Goal: Task Accomplishment & Management: Use online tool/utility

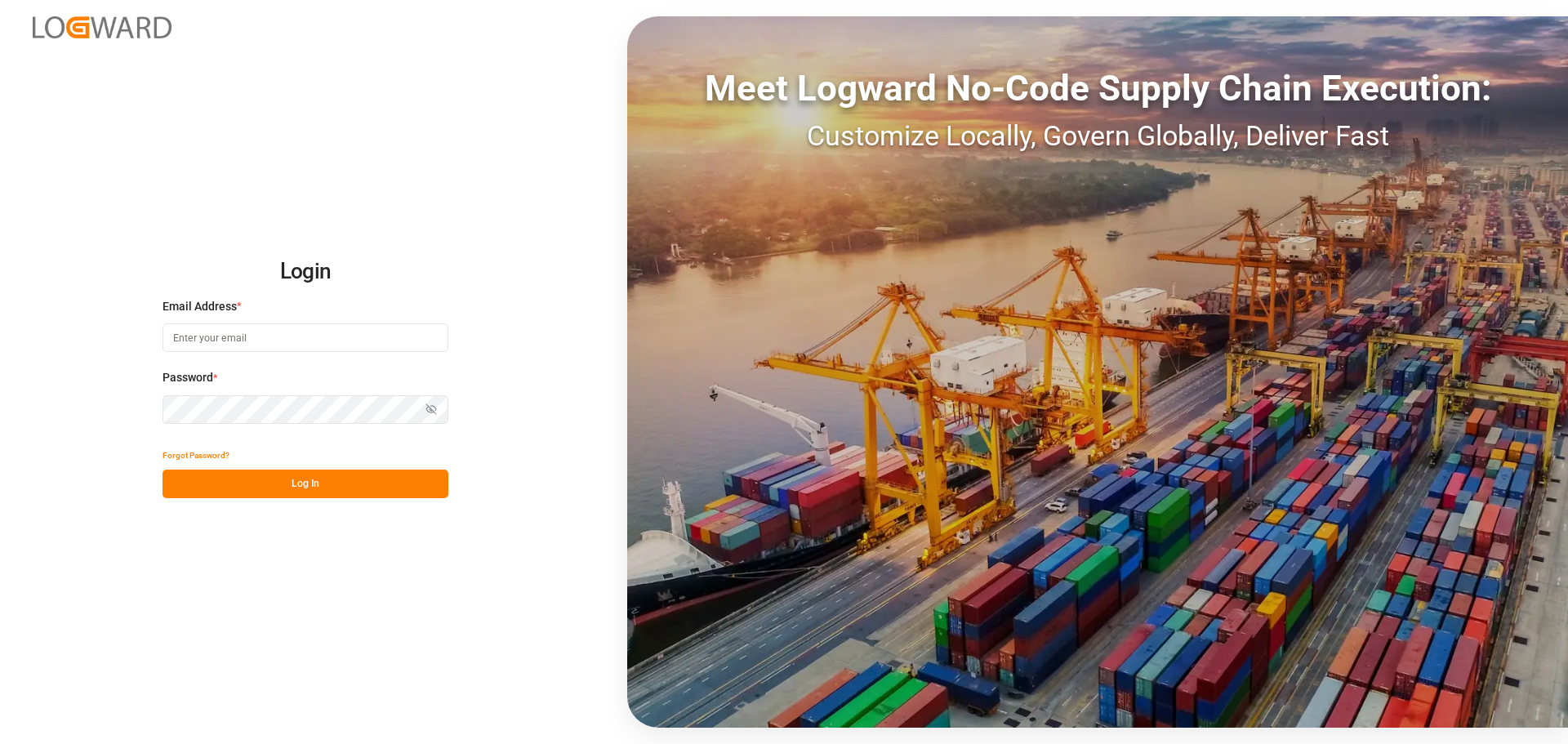
drag, startPoint x: 0, startPoint y: 0, endPoint x: 266, endPoint y: 343, distance: 434.1
click at [266, 343] on input at bounding box center [306, 338] width 286 height 29
click at [266, 343] on input "PURCHASE.VDU@" at bounding box center [306, 338] width 286 height 29
type input "[EMAIL_ADDRESS][DOMAIN_NAME]"
click at [321, 487] on button "Log In" at bounding box center [306, 484] width 286 height 29
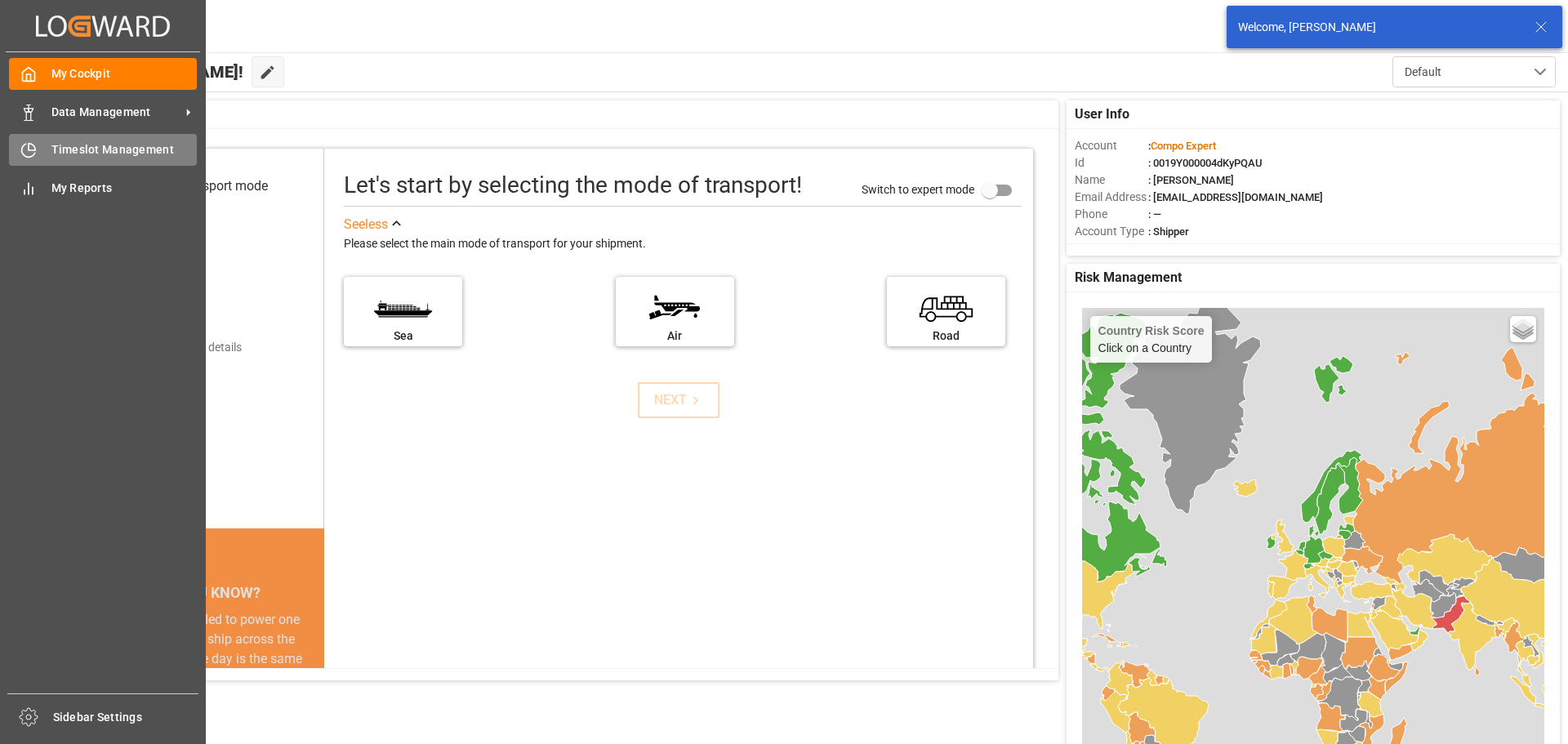
click at [68, 148] on span "Timeslot Management" at bounding box center [124, 149] width 146 height 17
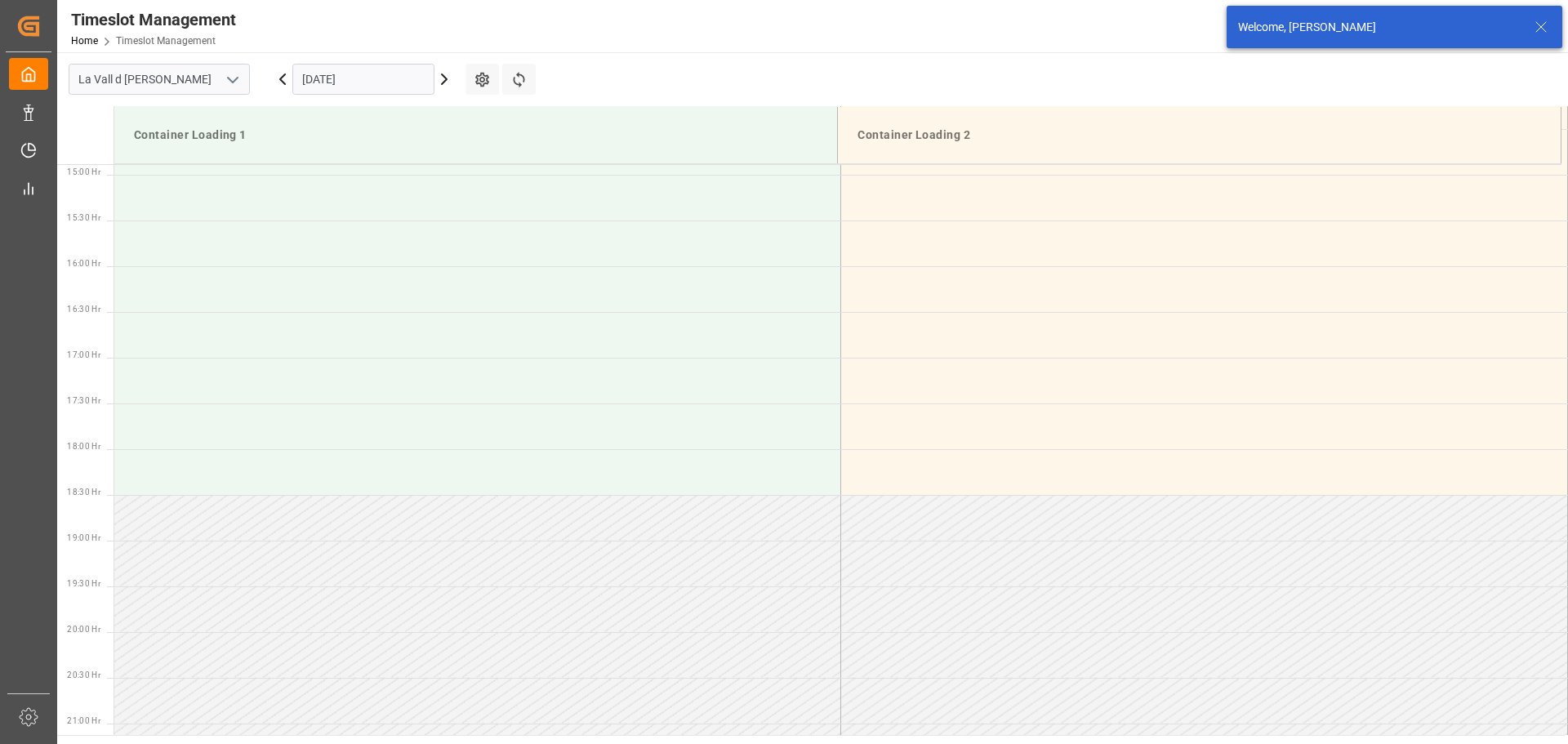
click at [1540, 23] on icon at bounding box center [1541, 27] width 20 height 20
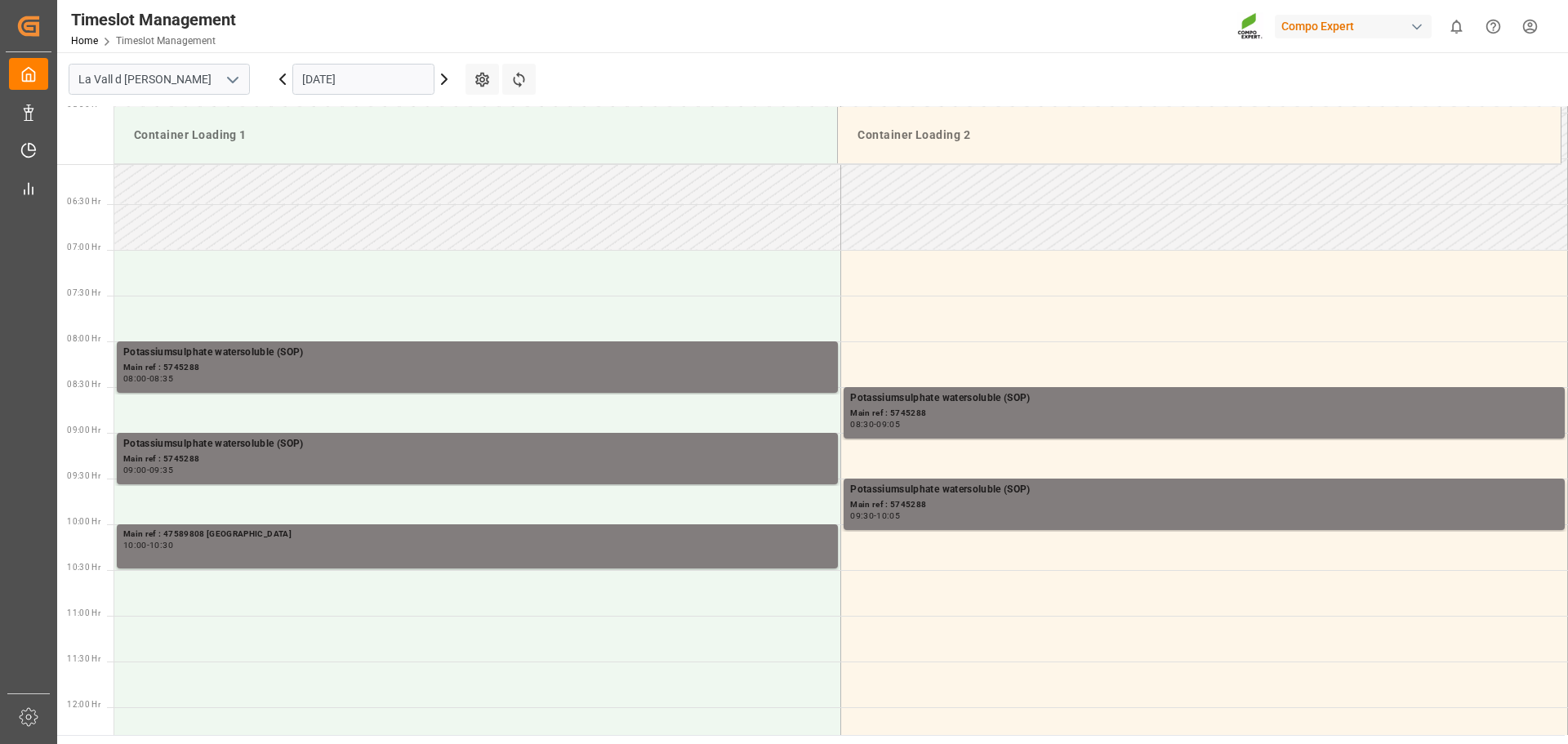
scroll to position [571, 0]
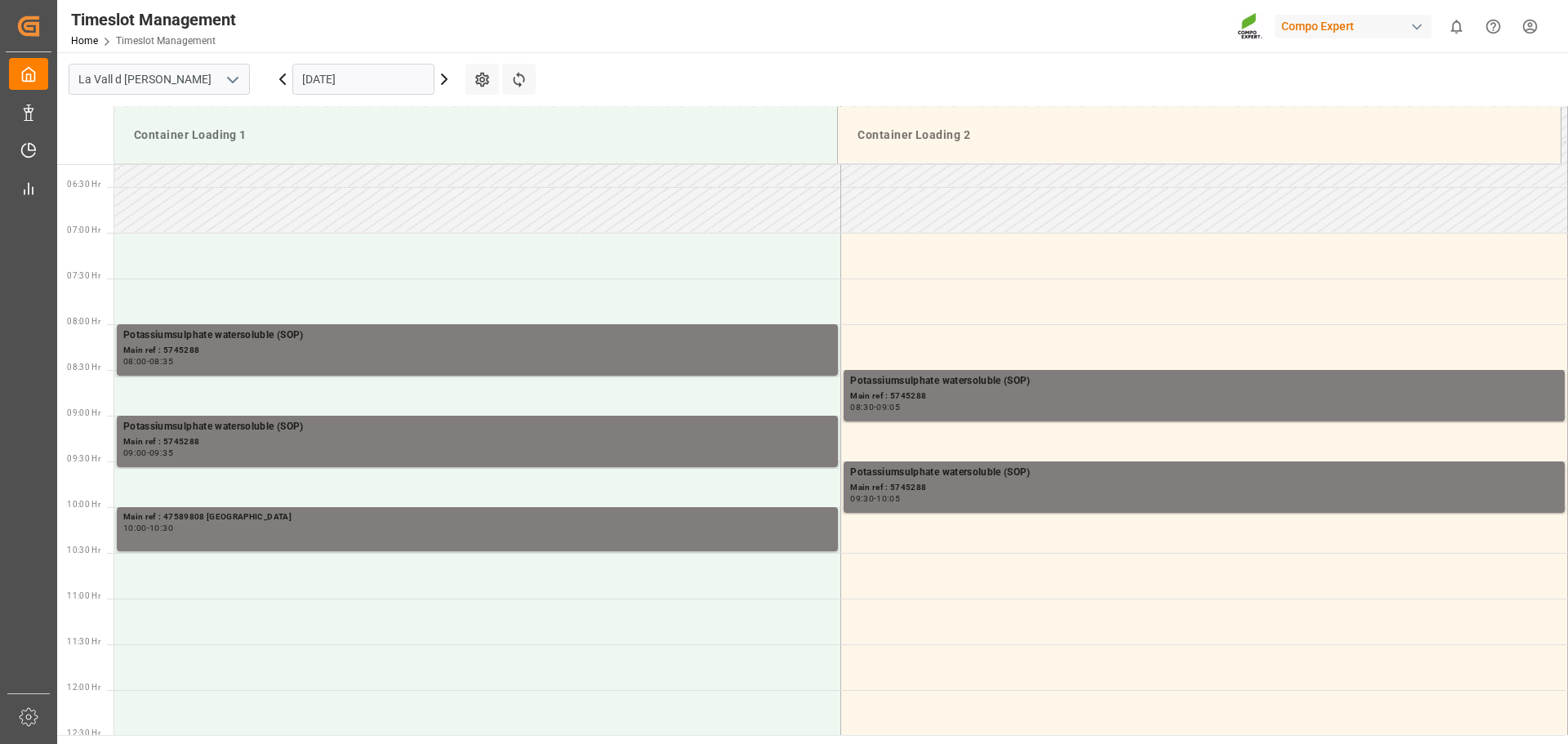
click at [442, 79] on icon at bounding box center [445, 79] width 20 height 20
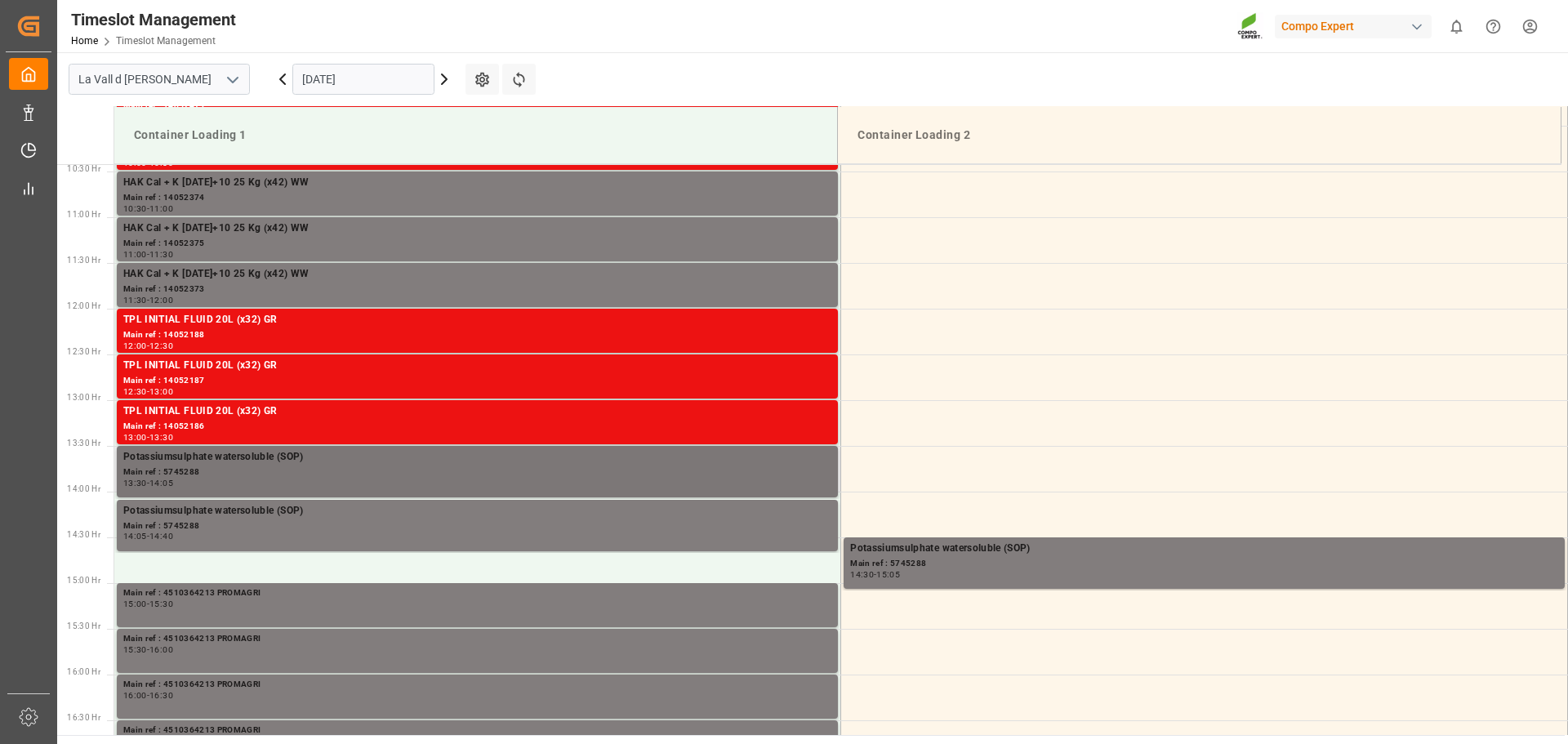
scroll to position [1035, 0]
